Goal: Task Accomplishment & Management: Manage account settings

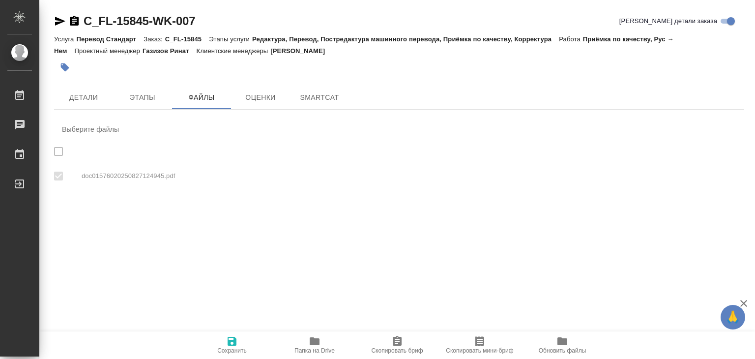
checkbox input "true"
click at [143, 99] on span "Этапы" at bounding box center [142, 97] width 47 height 12
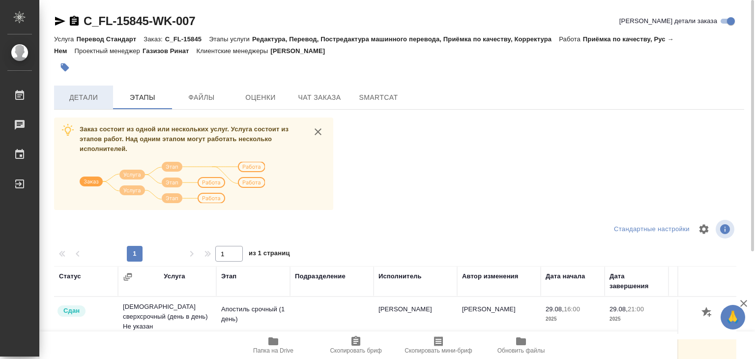
click at [88, 99] on span "Детали" at bounding box center [83, 97] width 47 height 12
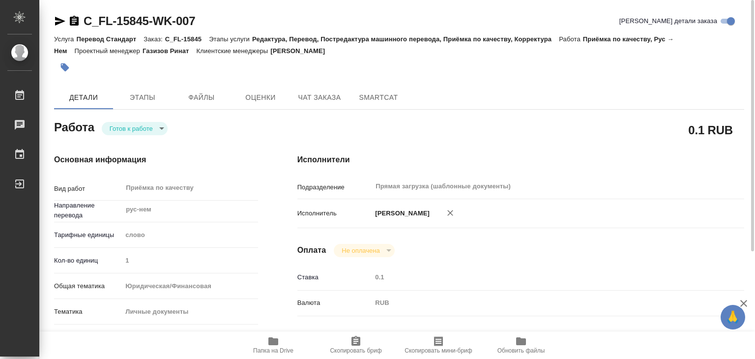
type textarea "x"
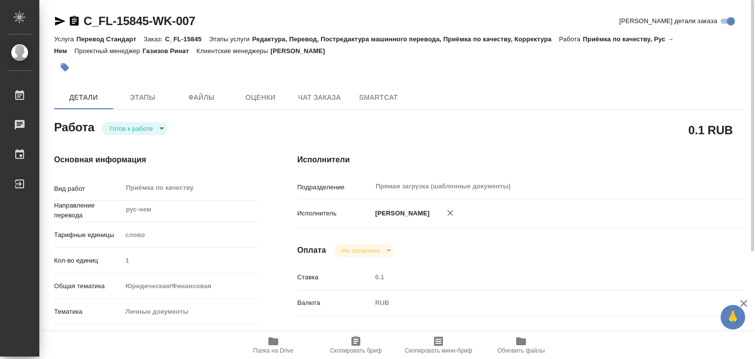
type textarea "x"
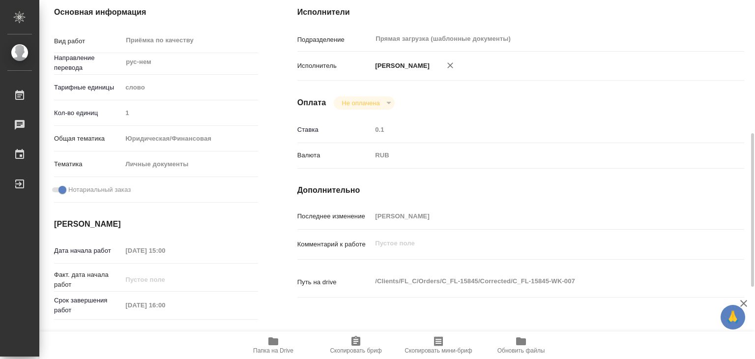
scroll to position [246, 0]
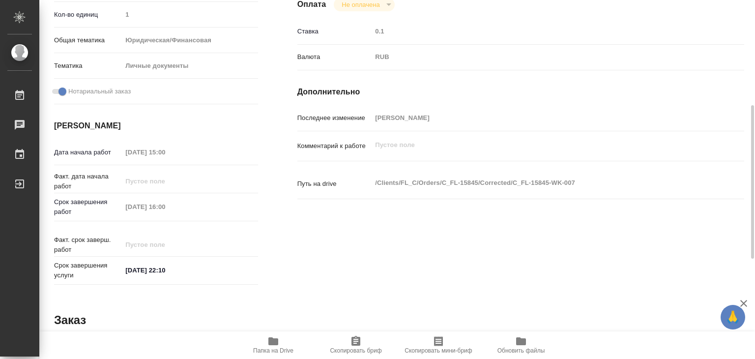
type textarea "x"
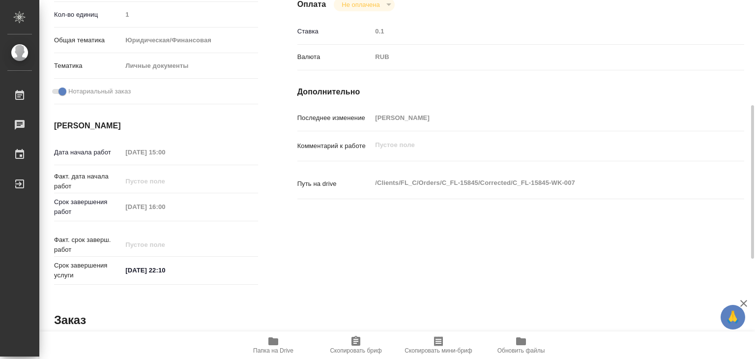
click at [268, 339] on icon "button" at bounding box center [273, 341] width 10 height 8
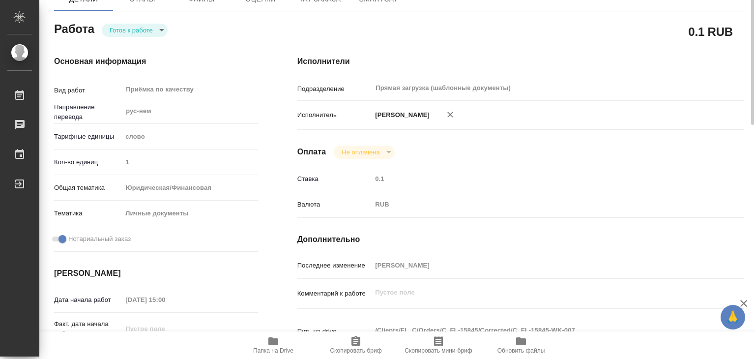
scroll to position [0, 0]
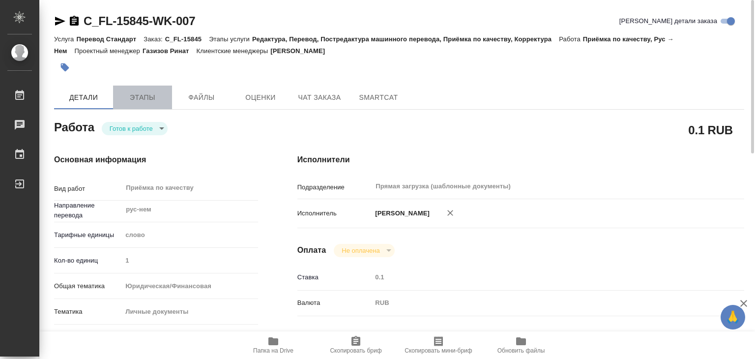
click at [157, 99] on span "Этапы" at bounding box center [142, 97] width 47 height 12
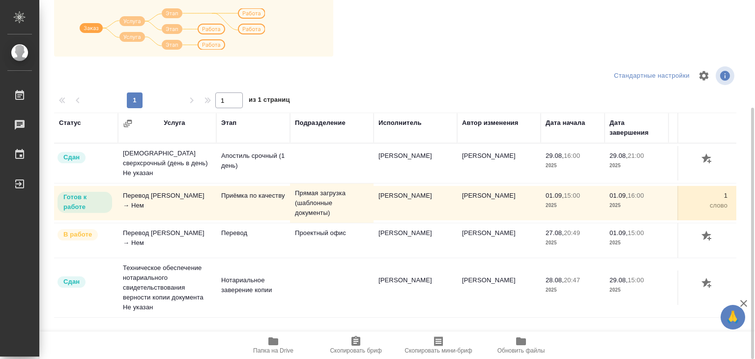
scroll to position [6, 0]
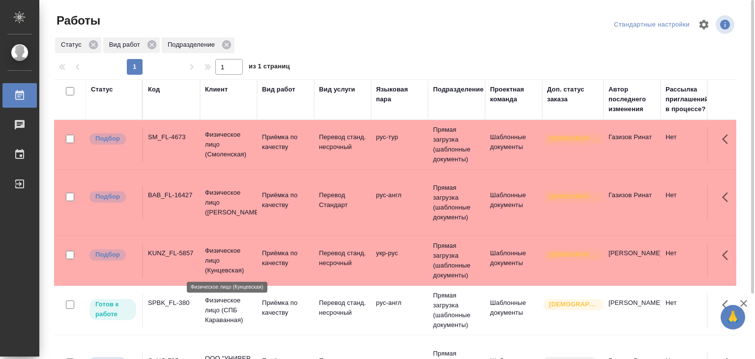
click at [222, 258] on p "Физическое лицо (Кунцевская)" at bounding box center [228, 260] width 47 height 29
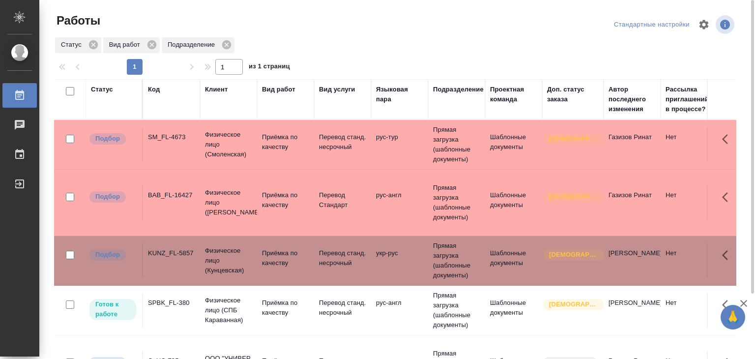
click at [240, 159] on p "Физическое лицо (Бабушкинская)" at bounding box center [228, 144] width 47 height 29
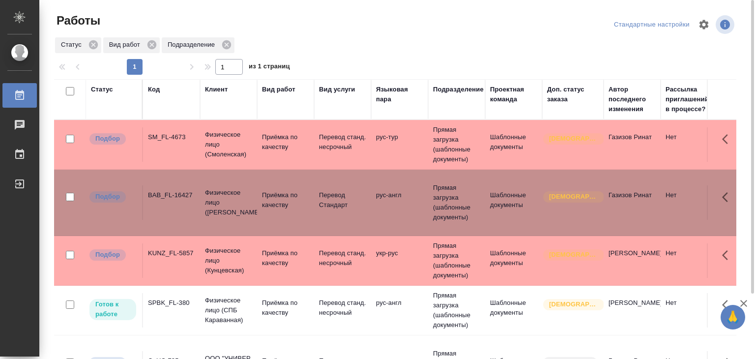
click at [235, 146] on p "Физическое лицо (Смоленская)" at bounding box center [228, 144] width 47 height 29
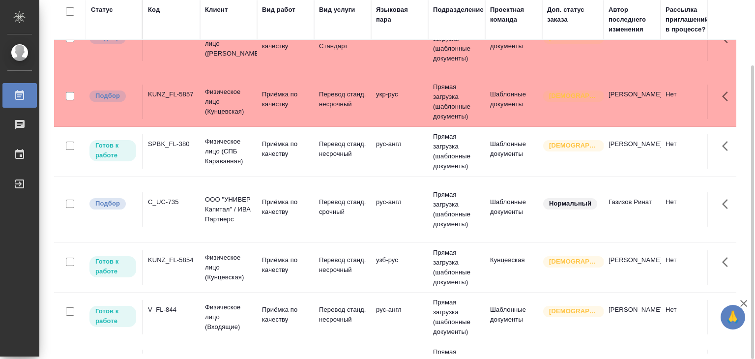
scroll to position [98, 0]
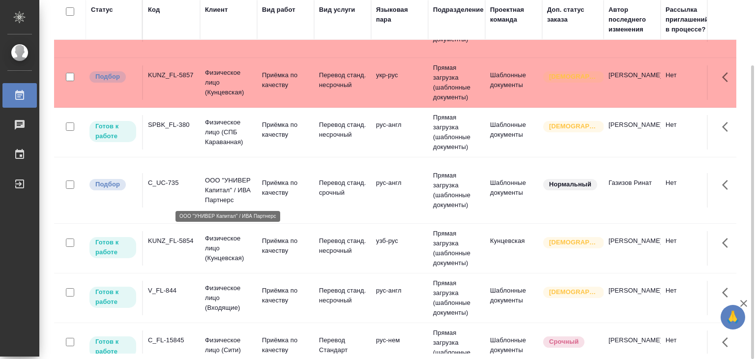
click at [210, 190] on p "ООО "УНИВЕР Капитал" / ИВА Партнерс" at bounding box center [228, 189] width 47 height 29
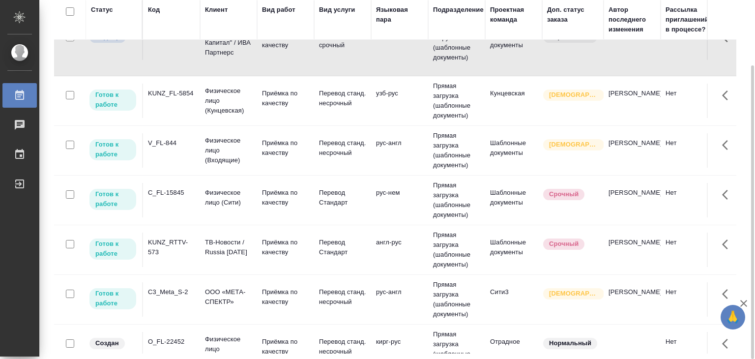
scroll to position [393, 0]
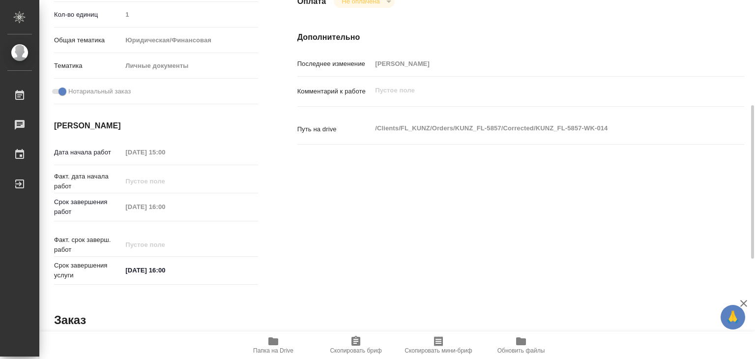
scroll to position [49, 0]
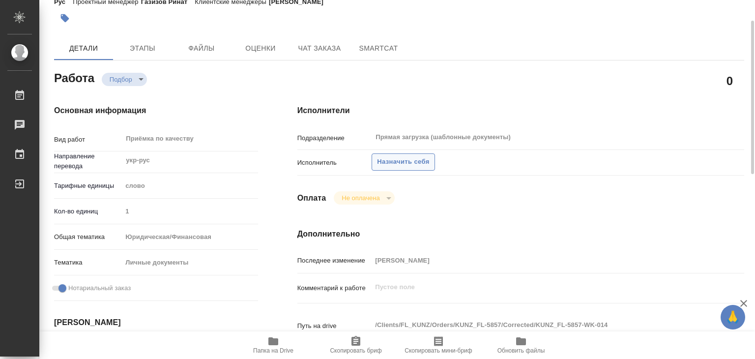
click at [417, 167] on span "Назначить себя" at bounding box center [403, 161] width 52 height 11
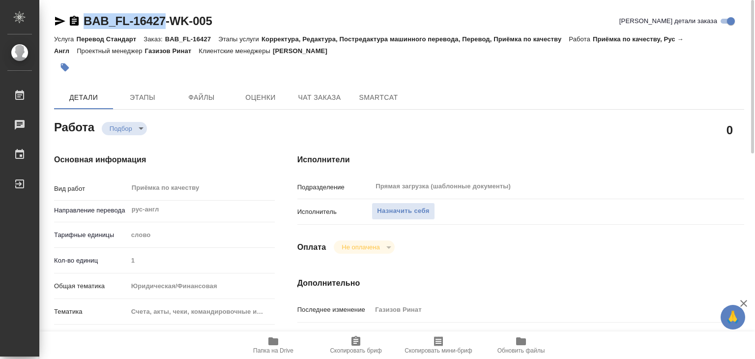
drag, startPoint x: 83, startPoint y: 10, endPoint x: 164, endPoint y: 21, distance: 82.3
copy link "BAB_FL-16427"
click at [408, 206] on span "Назначить себя" at bounding box center [403, 210] width 52 height 11
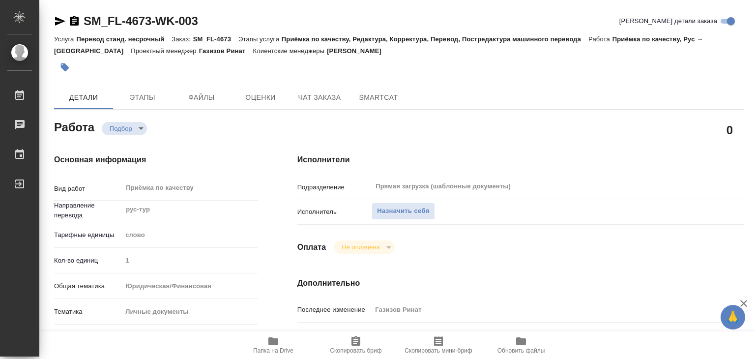
type textarea "x"
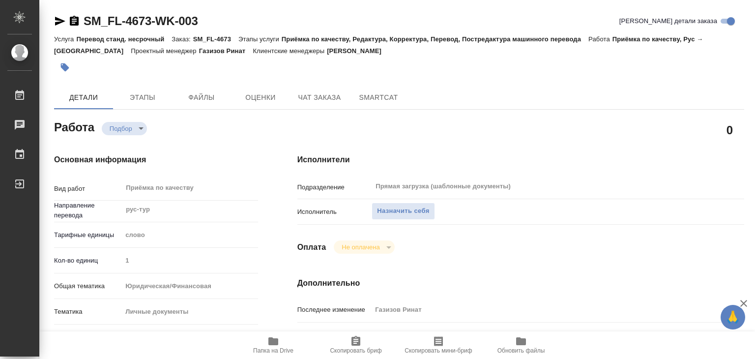
type textarea "x"
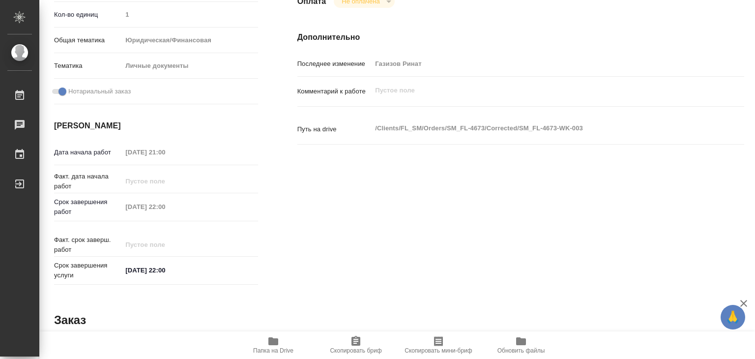
scroll to position [49, 0]
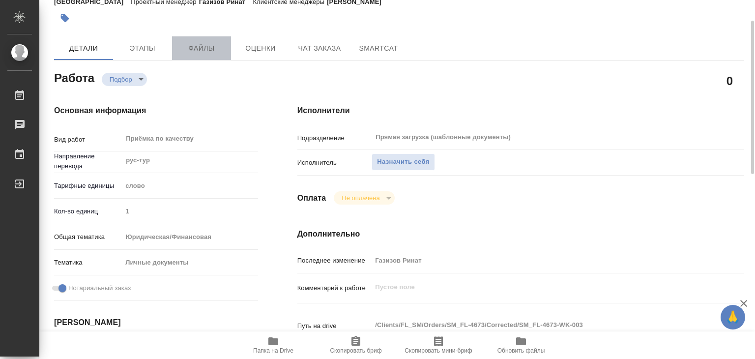
click at [187, 40] on button "Файлы" at bounding box center [201, 48] width 59 height 24
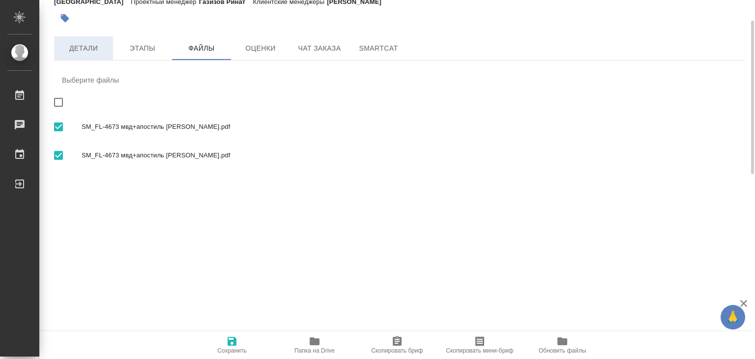
click at [80, 55] on button "Детали" at bounding box center [83, 48] width 59 height 24
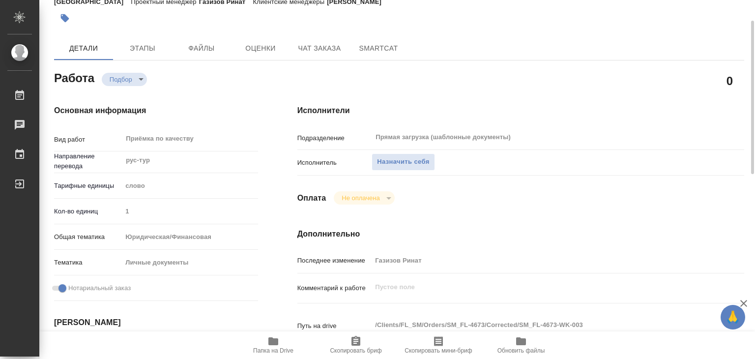
type textarea "x"
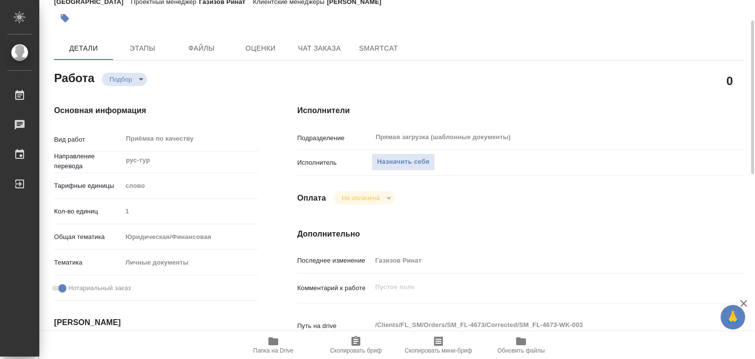
type textarea "x"
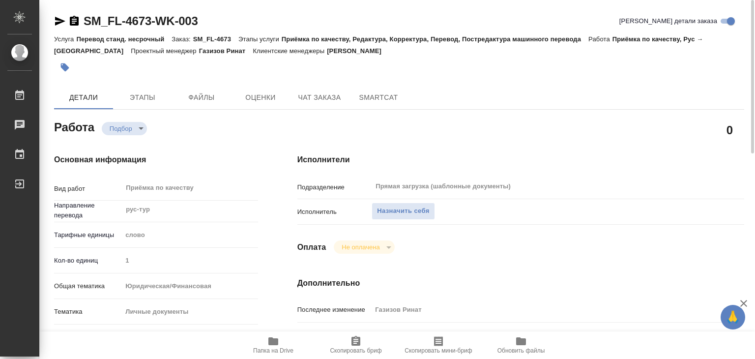
type textarea "x"
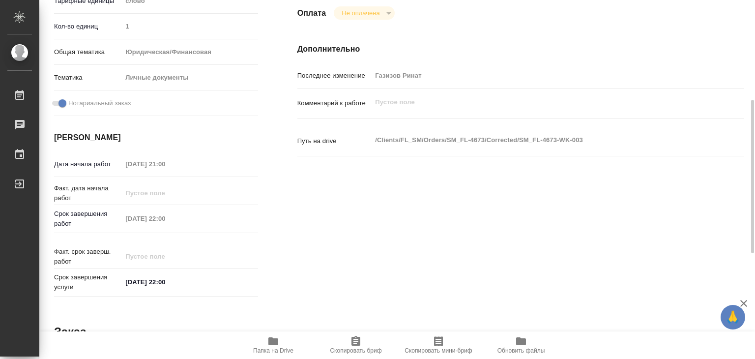
scroll to position [37, 0]
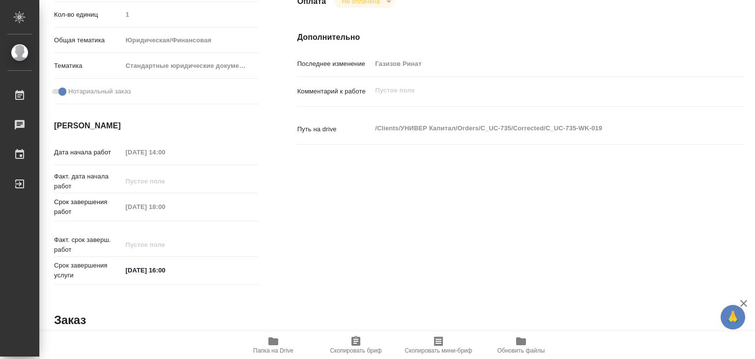
scroll to position [49, 0]
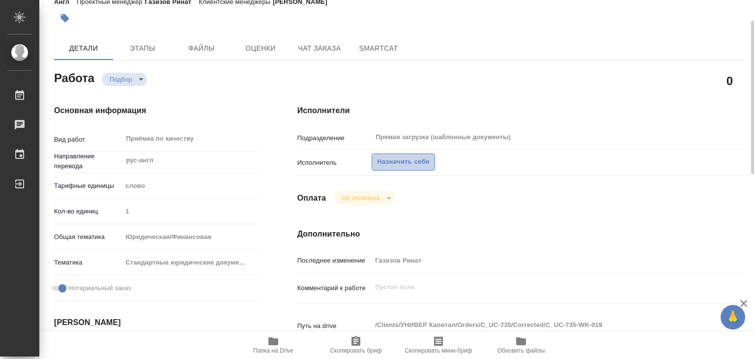
click at [397, 155] on button "Назначить себя" at bounding box center [403, 161] width 63 height 17
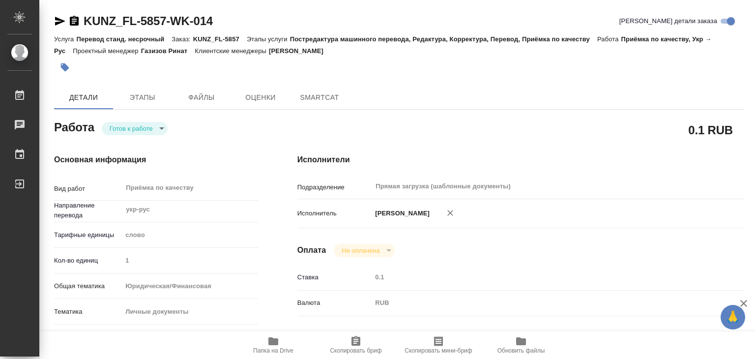
type textarea "x"
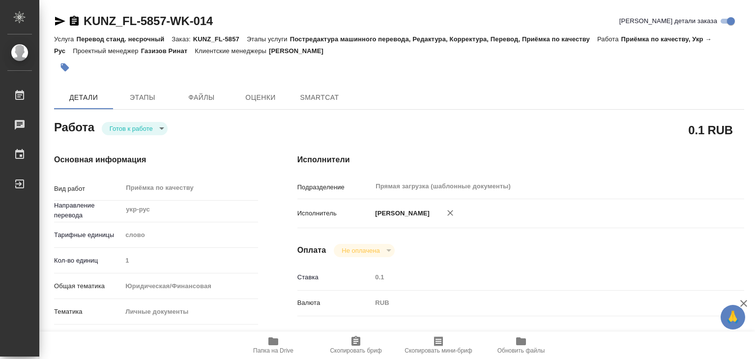
type textarea "x"
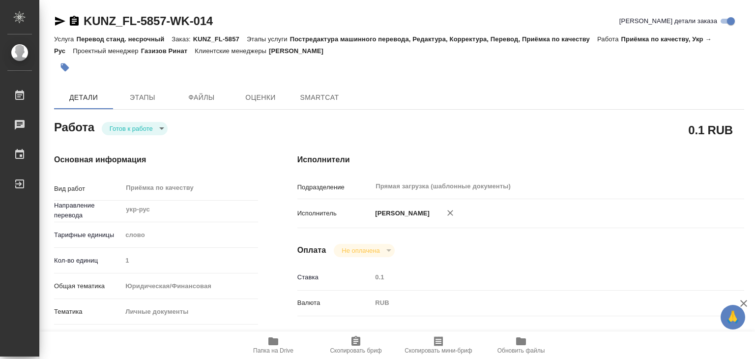
type textarea "x"
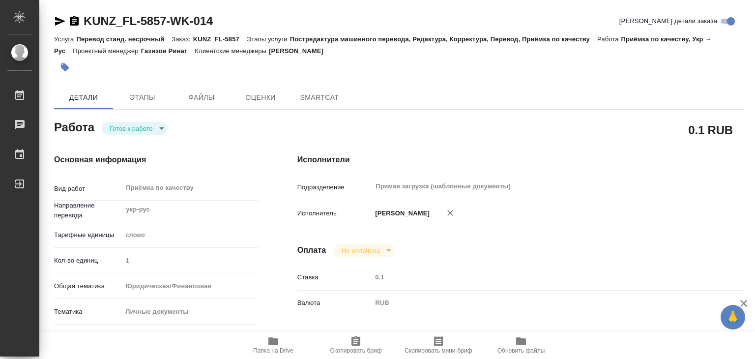
type textarea "x"
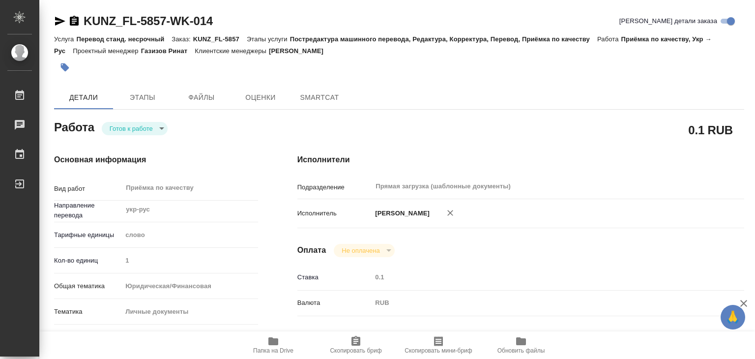
type textarea "x"
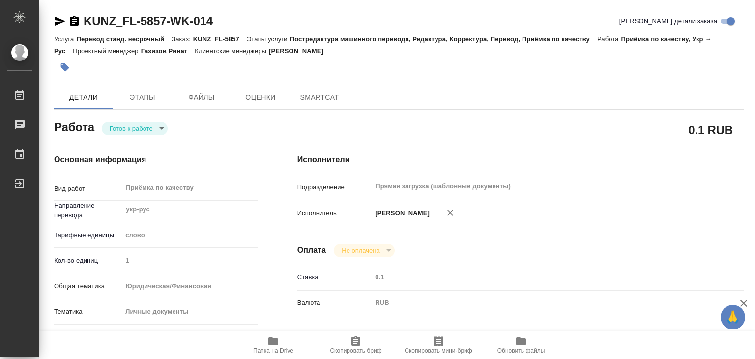
type textarea "x"
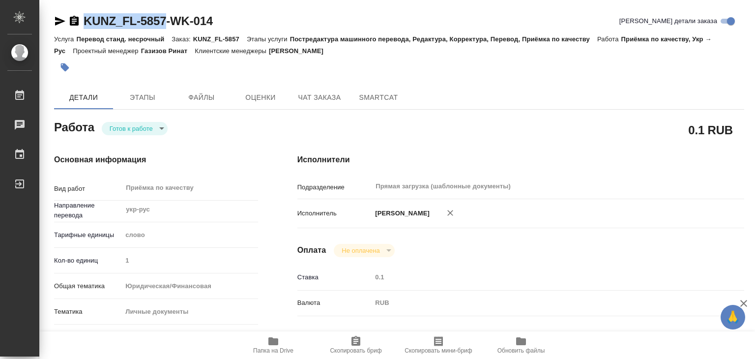
drag, startPoint x: 98, startPoint y: 14, endPoint x: 169, endPoint y: 15, distance: 70.3
click at [169, 15] on div "KUNZ_FL-5857-WK-014" at bounding box center [133, 21] width 159 height 16
type textarea "x"
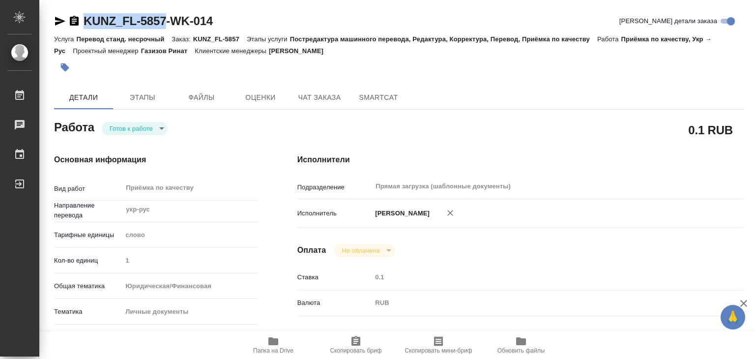
type textarea "x"
copy link "KUNZ_FL-5857"
type textarea "x"
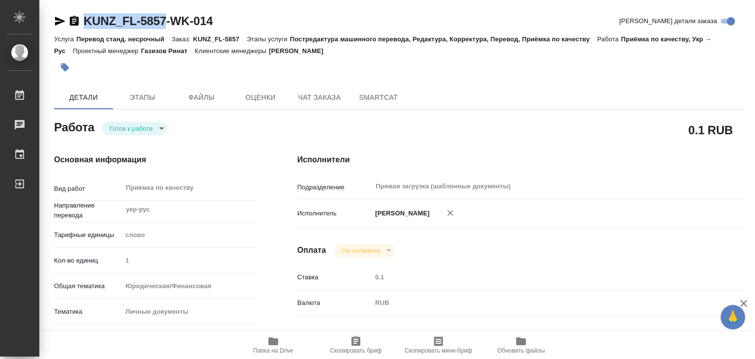
type textarea "x"
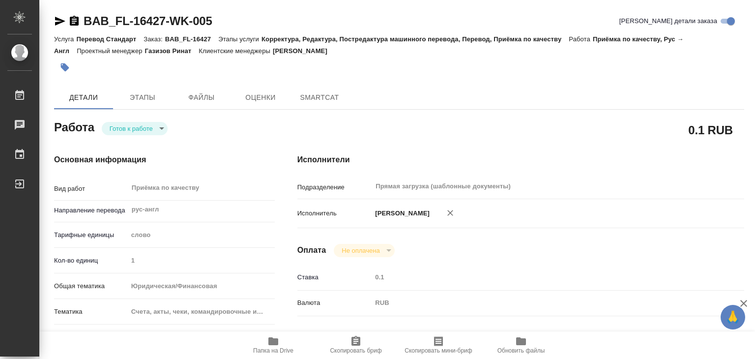
type textarea "x"
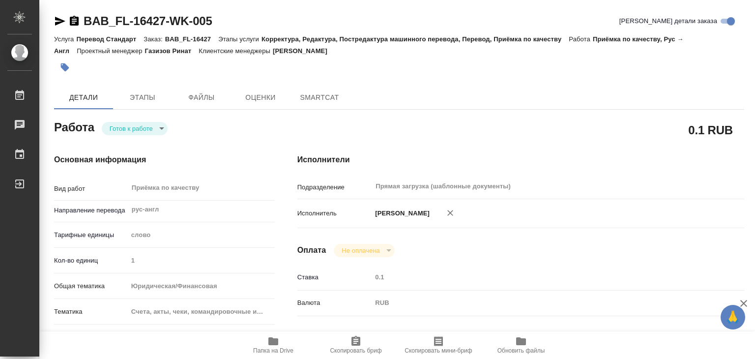
type textarea "x"
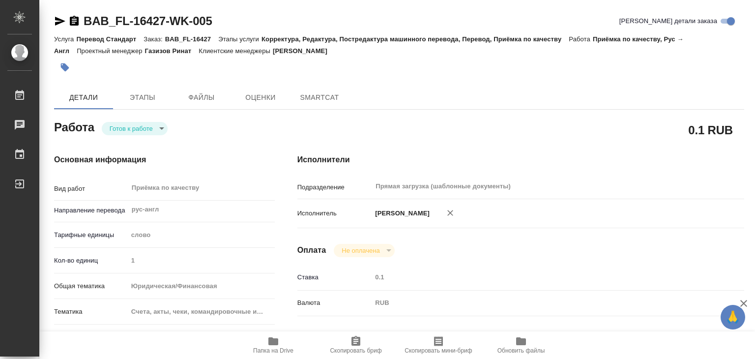
type textarea "x"
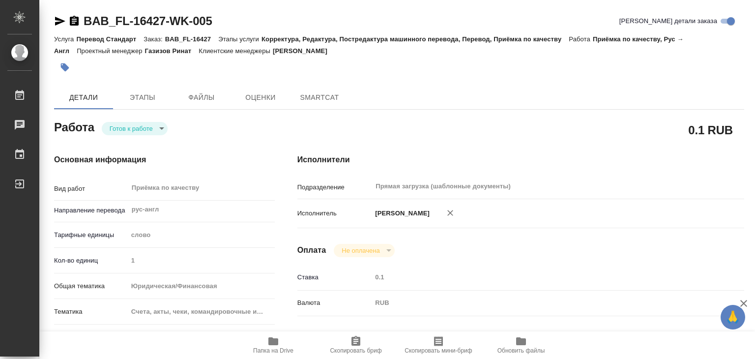
type textarea "x"
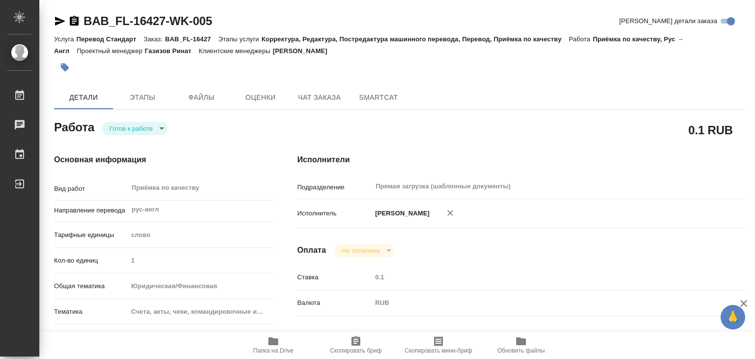
type textarea "x"
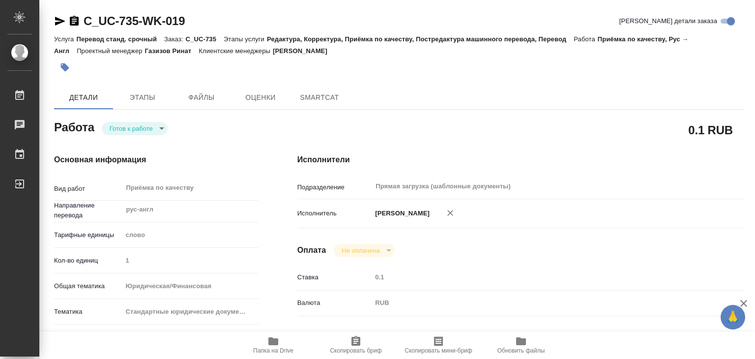
type textarea "x"
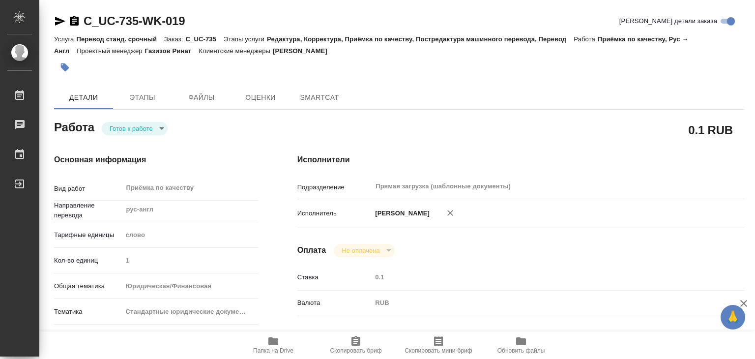
type textarea "x"
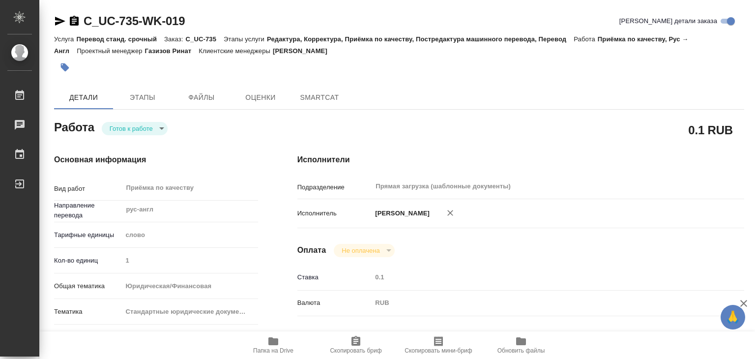
type textarea "x"
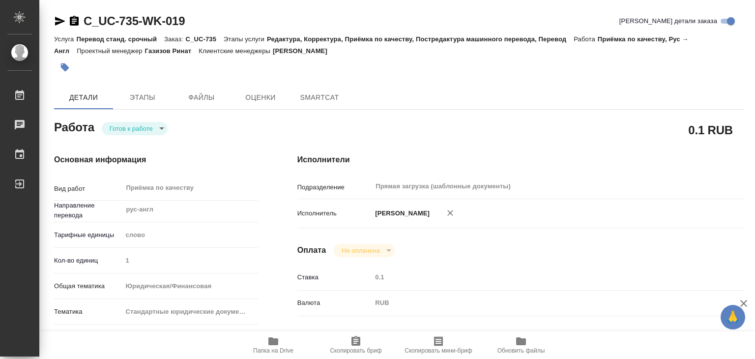
type textarea "x"
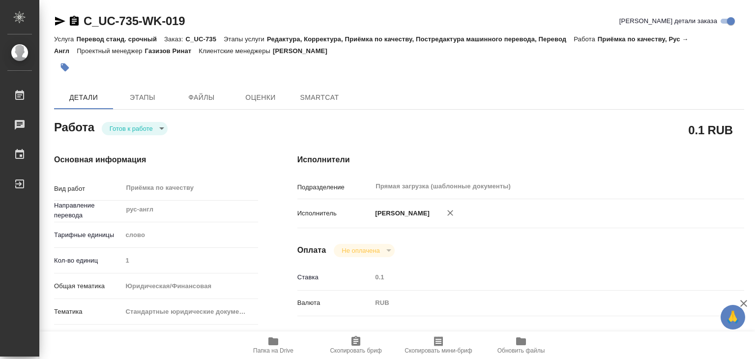
type textarea "x"
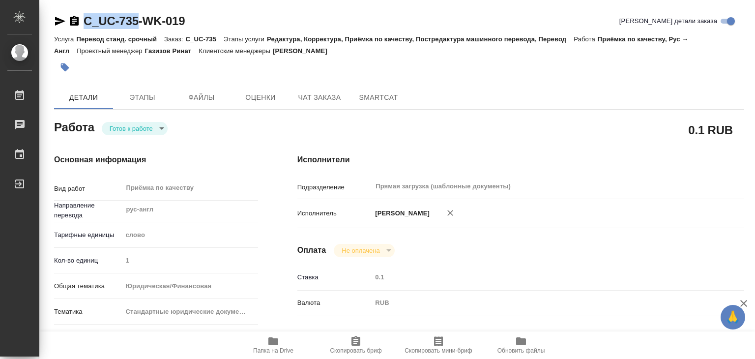
drag, startPoint x: 81, startPoint y: 11, endPoint x: 139, endPoint y: 19, distance: 58.1
copy link "C_UC-735"
type textarea "x"
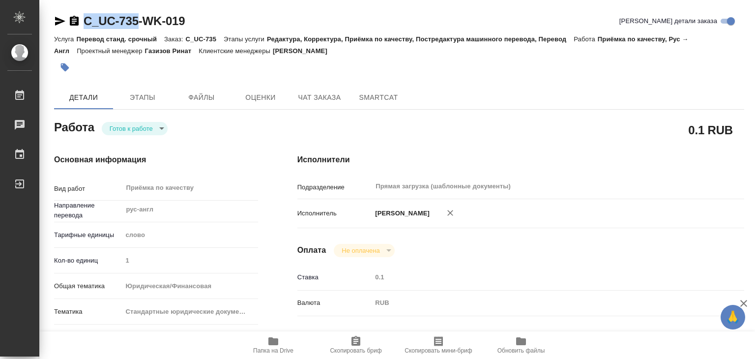
type textarea "x"
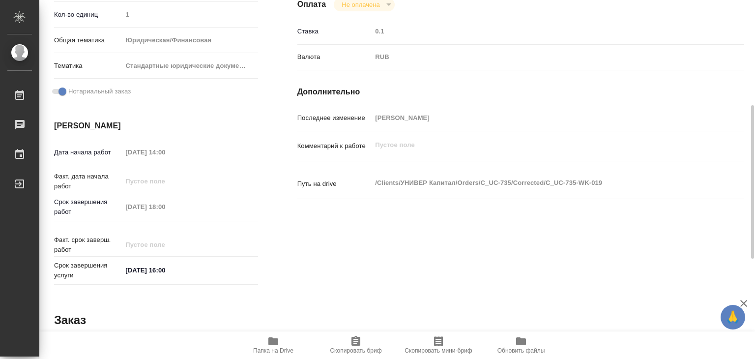
type textarea "x"
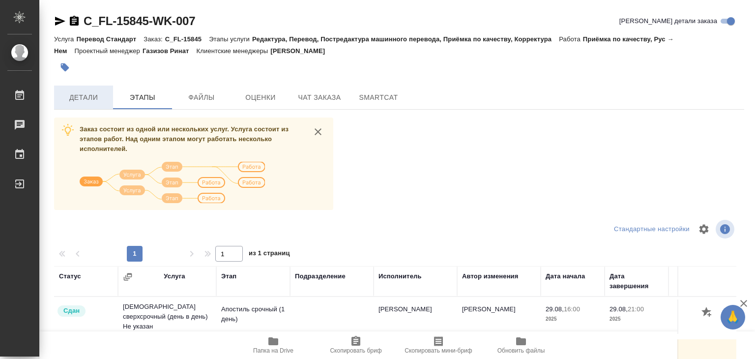
click at [96, 105] on button "Детали" at bounding box center [83, 98] width 59 height 24
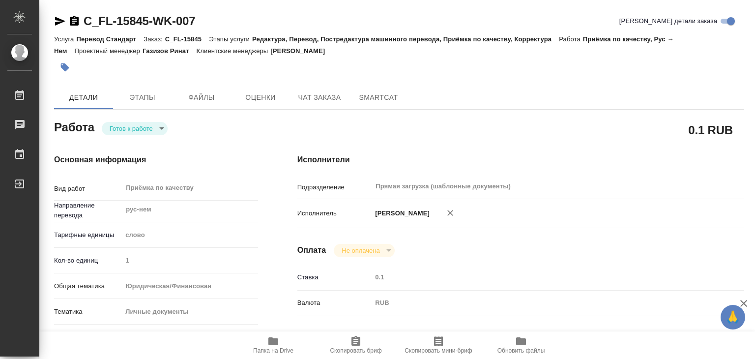
type textarea "x"
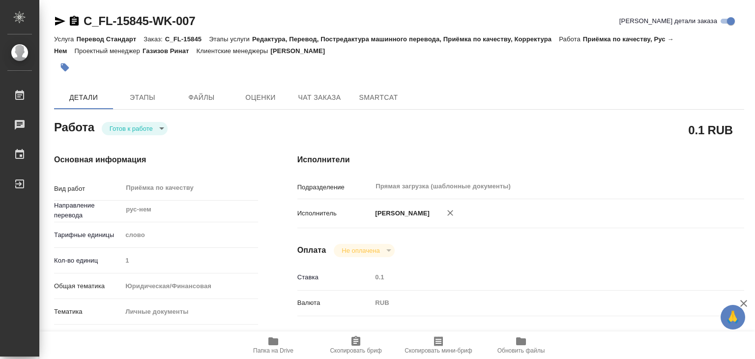
scroll to position [197, 0]
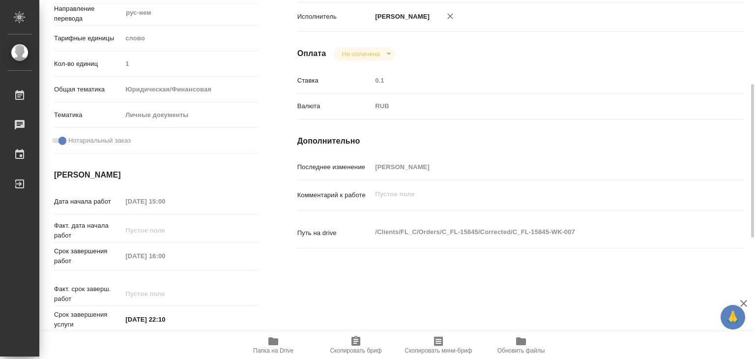
type textarea "x"
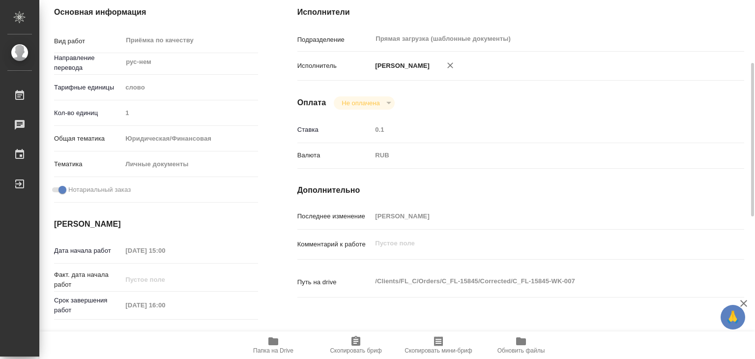
scroll to position [295, 0]
